Goal: Find specific page/section: Find specific page/section

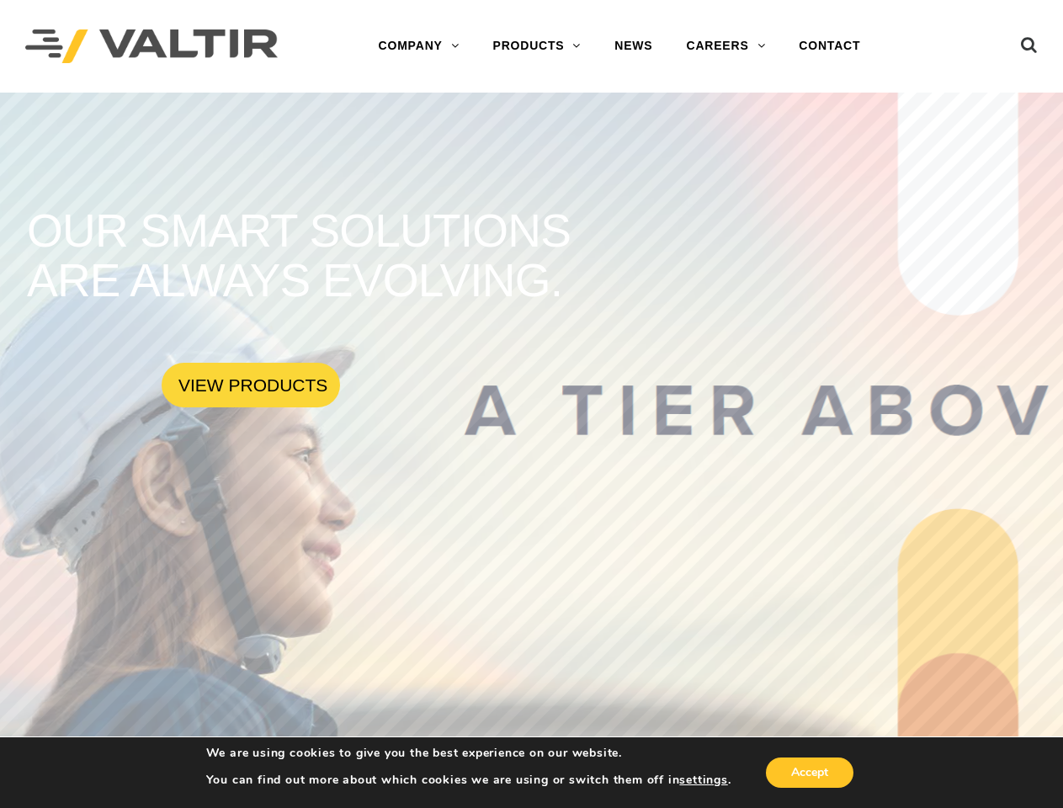
click at [531, 404] on rs-slide "OUR SMART SOLUTIONS ARE ALWAYS EVOLVING. VIEW PRODUCTS" at bounding box center [531, 497] width 1063 height 808
click at [1029, 41] on icon at bounding box center [1029, 48] width 17 height 25
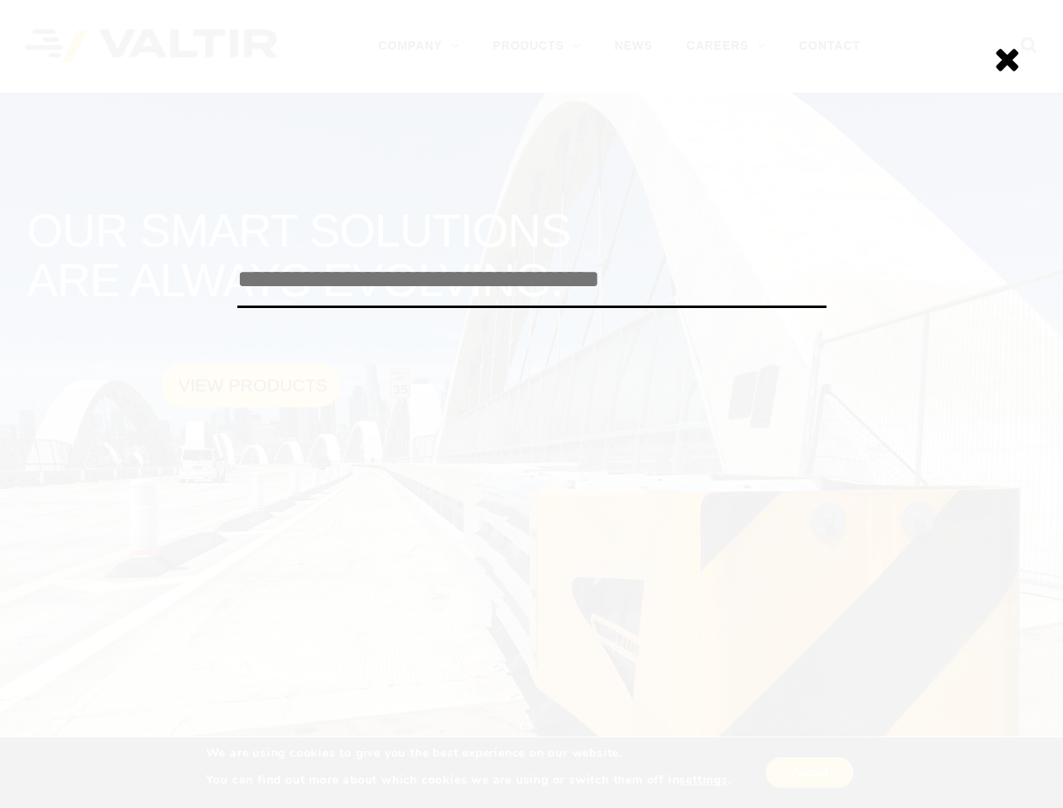
click at [531, 450] on div "******" at bounding box center [531, 404] width 1063 height 808
